Goal: Task Accomplishment & Management: Complete application form

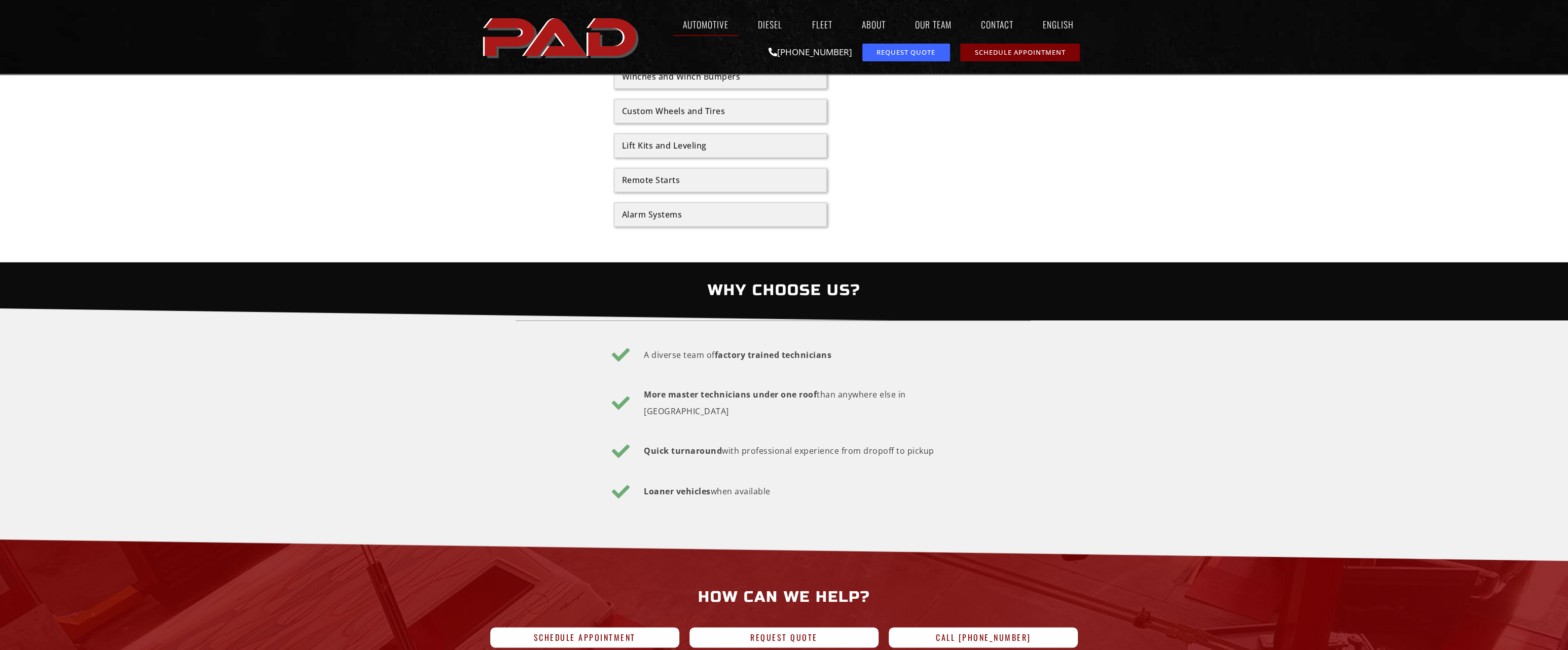
scroll to position [1622, 0]
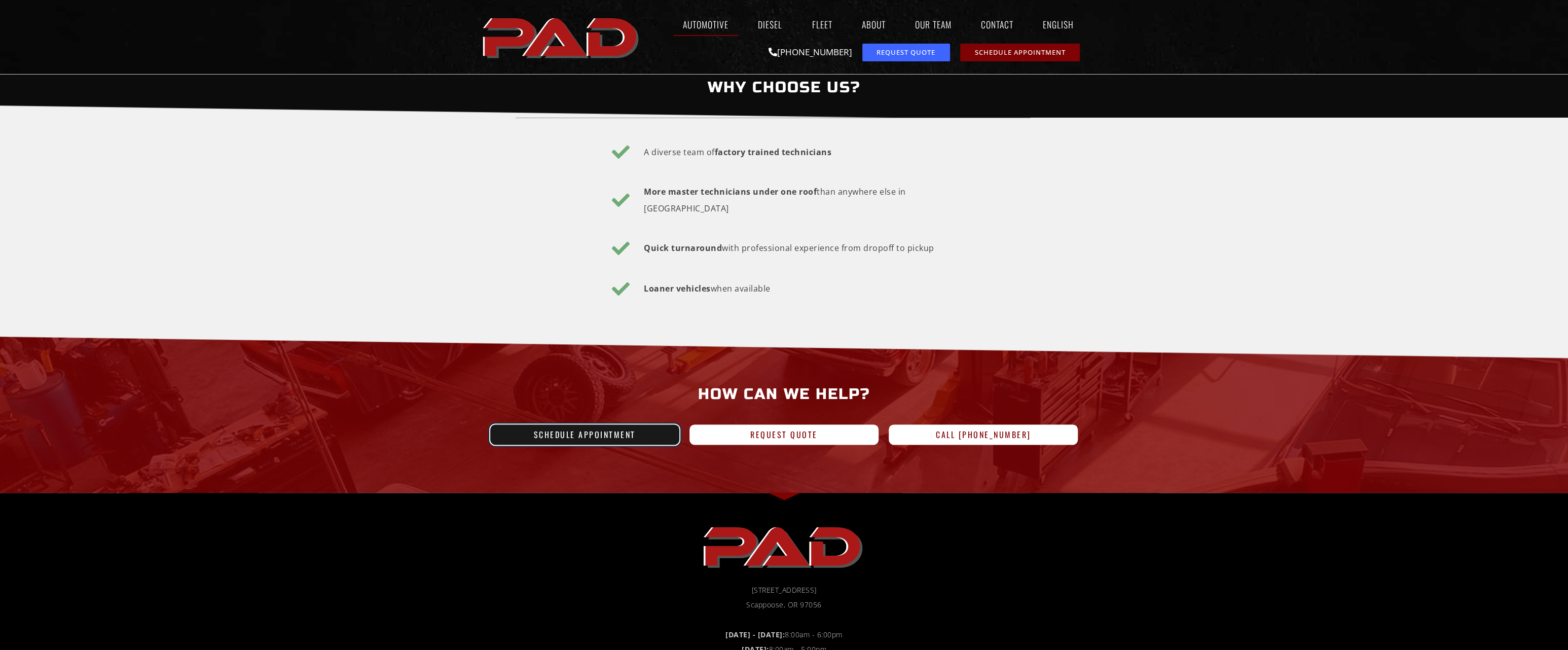
click at [639, 430] on span "Schedule Appointment" at bounding box center [584, 434] width 165 height 8
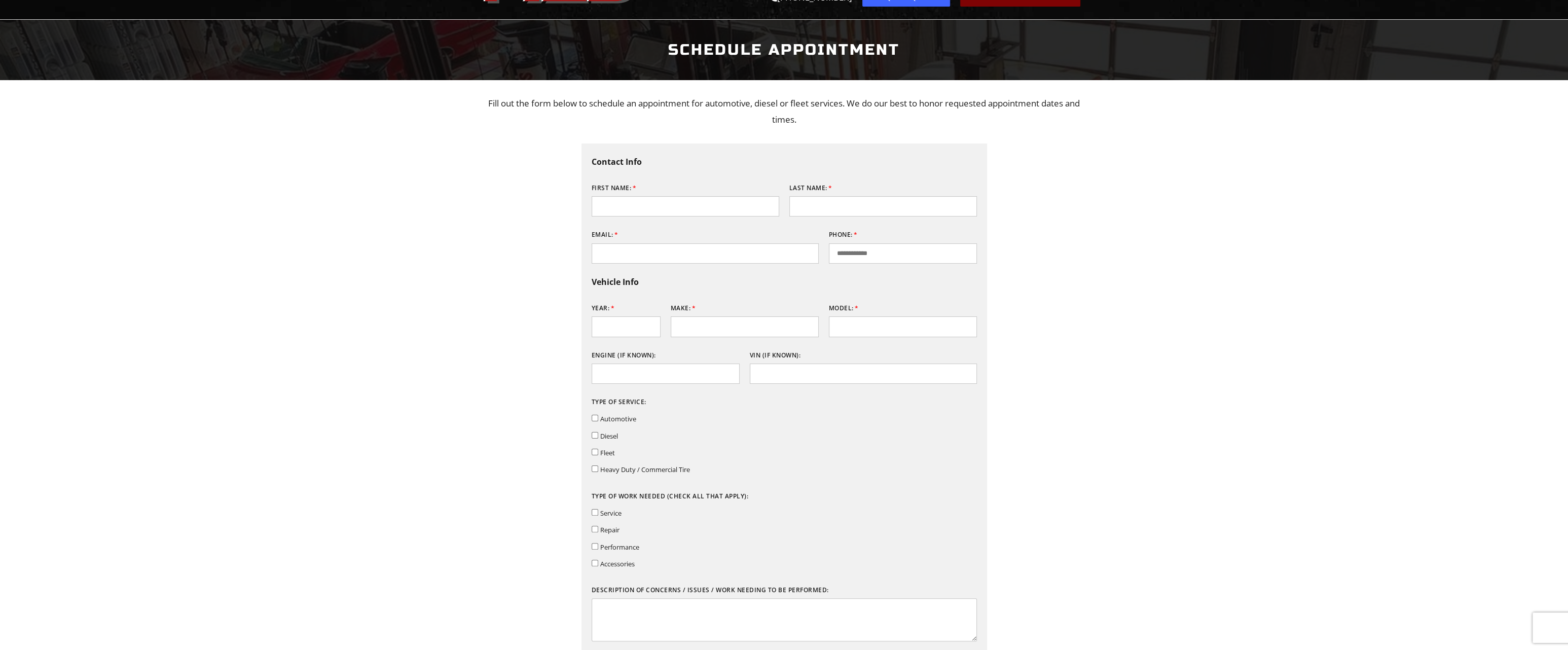
scroll to position [152, 0]
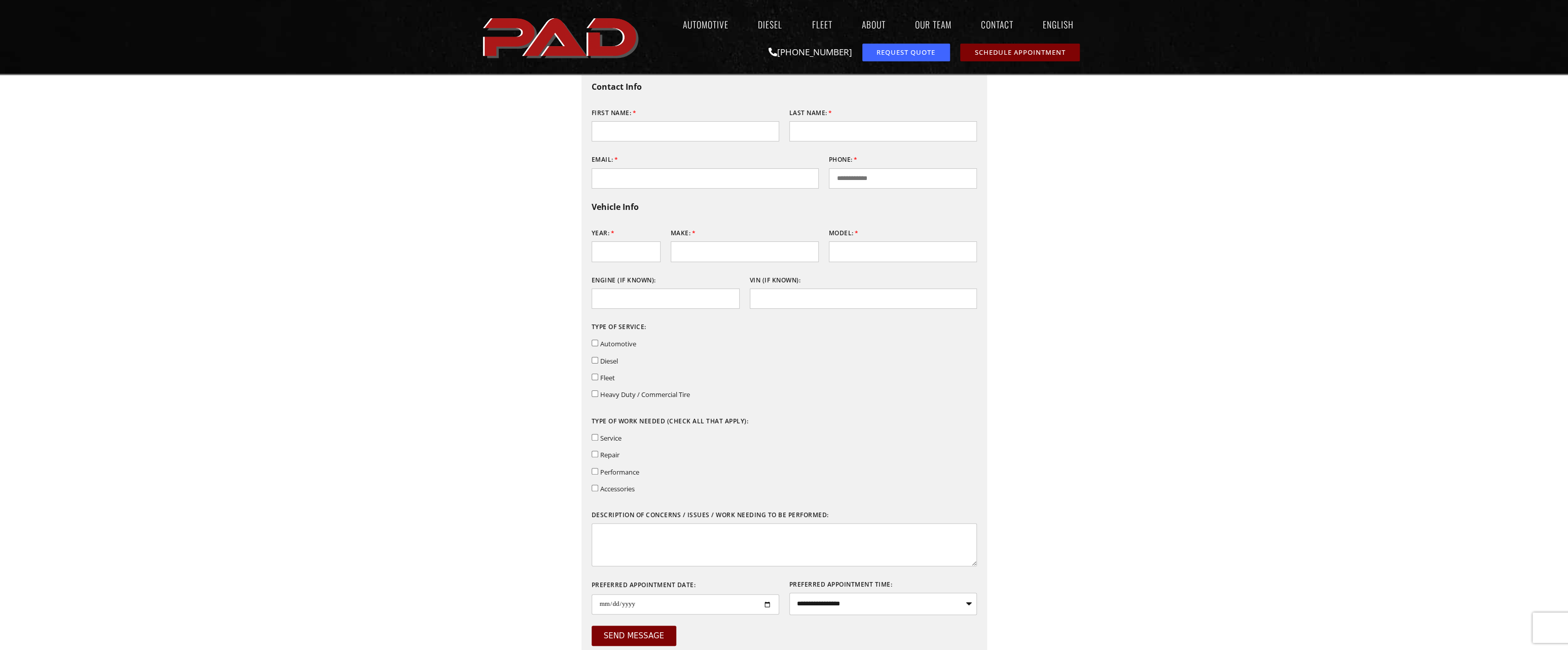
click at [590, 488] on div "Type of work needed (check all that apply): Service Repair Performance Accessor…" at bounding box center [705, 455] width 237 height 83
click at [590, 494] on div "Type of work needed (check all that apply): Service Repair Performance Accessor…" at bounding box center [705, 455] width 237 height 83
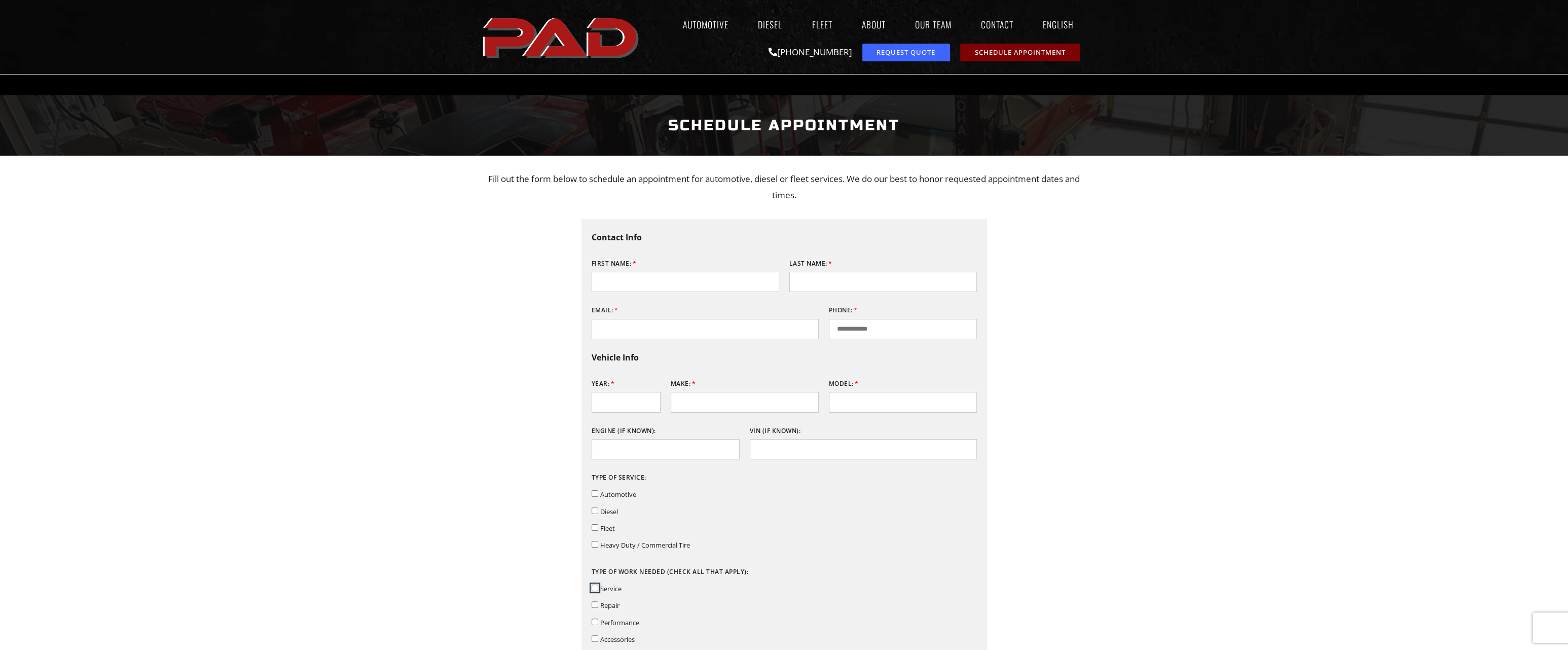
scroll to position [0, 0]
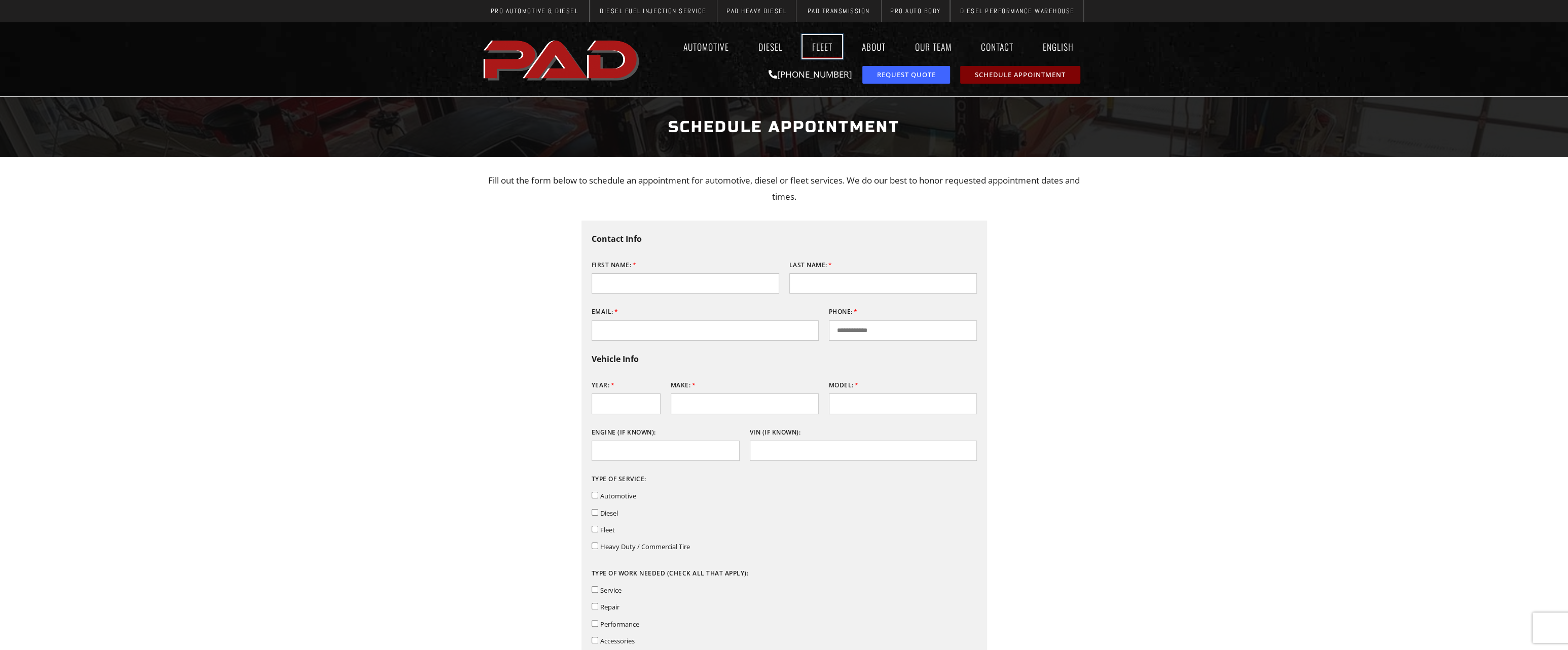
click at [814, 47] on link "Fleet" at bounding box center [822, 46] width 40 height 23
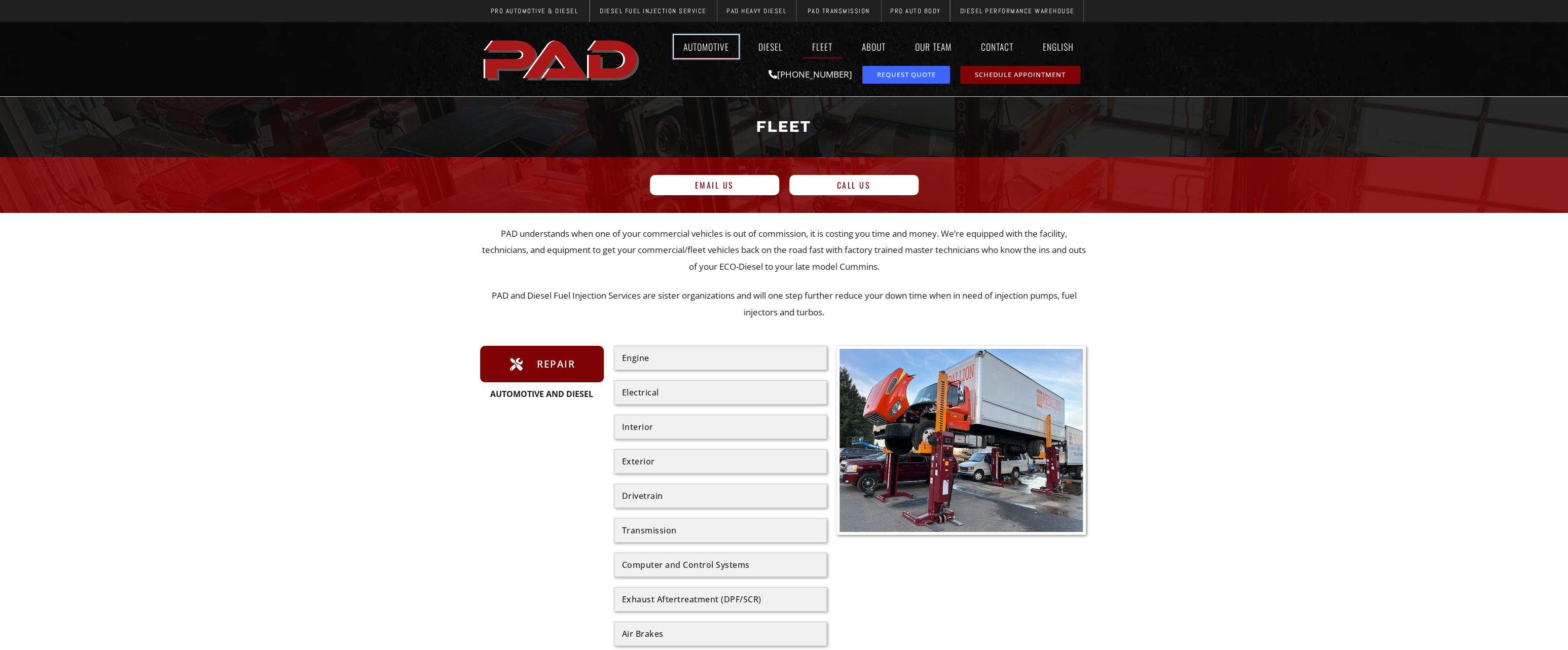
click at [704, 48] on link "Automotive" at bounding box center [706, 46] width 65 height 23
